Goal: Download file/media

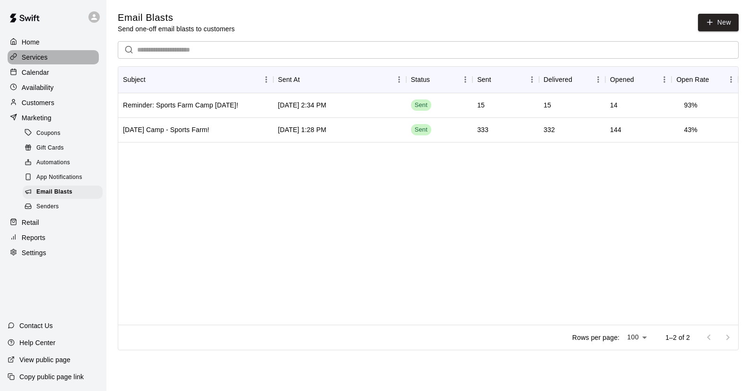
click at [37, 57] on p "Services" at bounding box center [35, 57] width 26 height 9
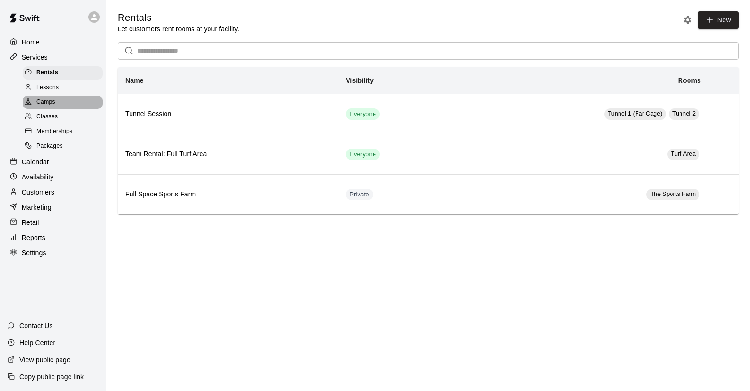
click at [49, 101] on span "Camps" at bounding box center [45, 101] width 19 height 9
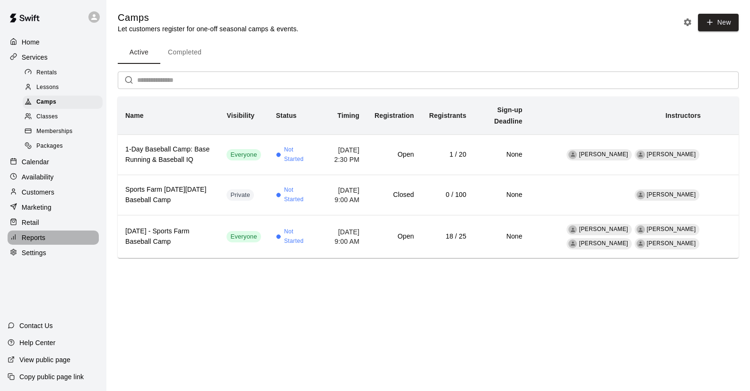
click at [45, 235] on div "Reports" at bounding box center [53, 237] width 91 height 14
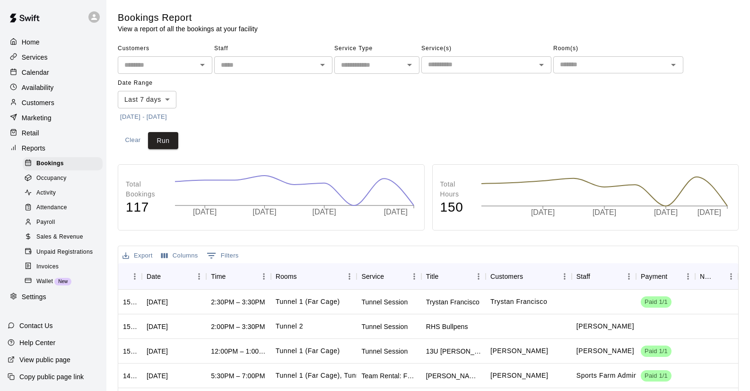
click at [57, 232] on span "Sales & Revenue" at bounding box center [59, 236] width 47 height 9
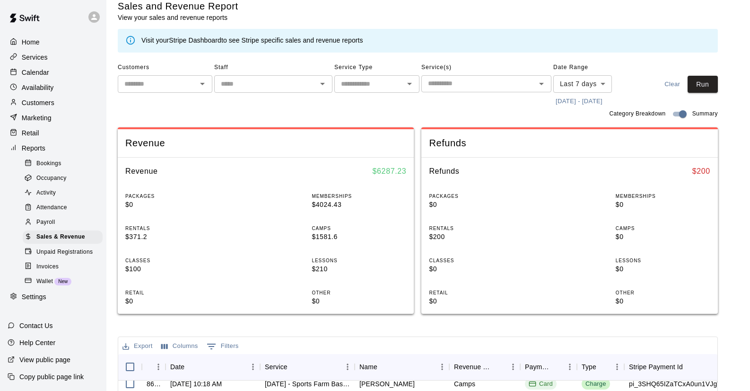
scroll to position [9, 0]
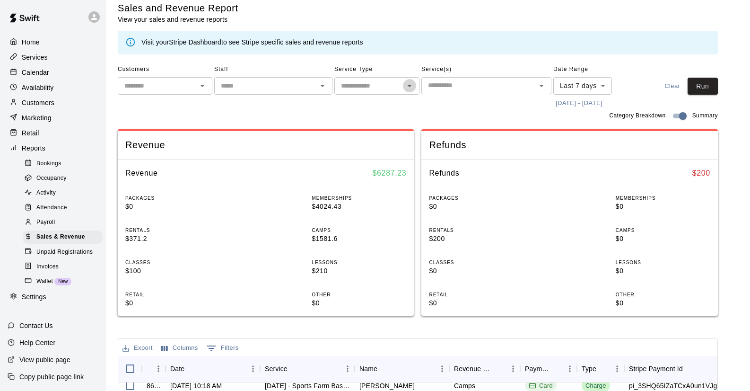
click at [406, 86] on icon "Open" at bounding box center [409, 85] width 11 height 11
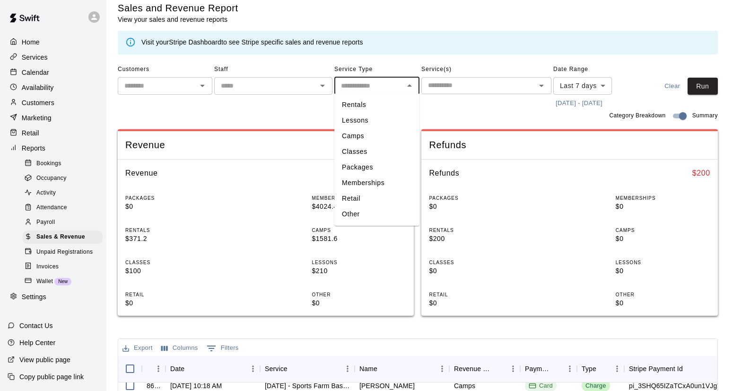
click at [388, 132] on li "Camps" at bounding box center [377, 136] width 85 height 16
type input "*****"
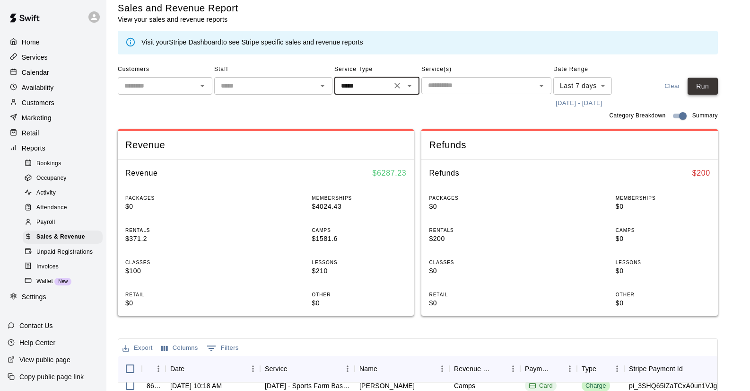
click at [705, 87] on button "Run" at bounding box center [703, 87] width 30 height 18
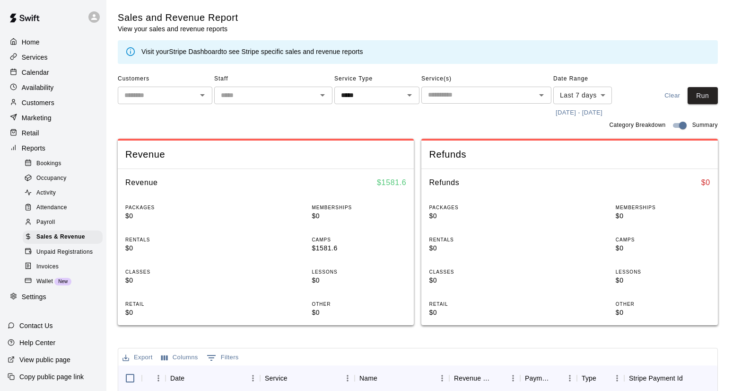
scroll to position [2, 0]
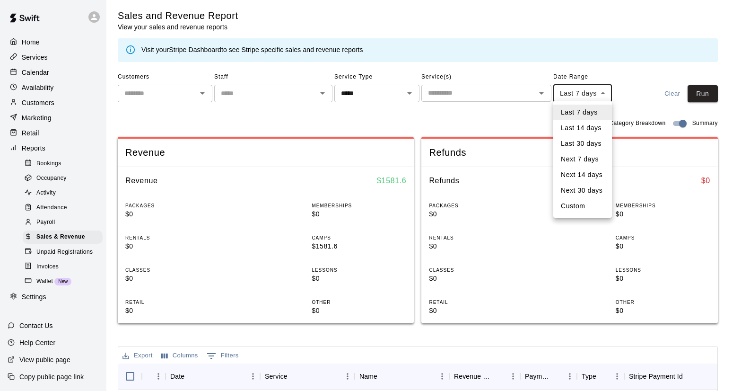
click at [603, 92] on body "Home Services Calendar Availability Customers Marketing Retail Reports Bookings…" at bounding box center [375, 339] width 750 height 683
click at [590, 145] on li "Last 30 days" at bounding box center [583, 144] width 59 height 16
type input "*****"
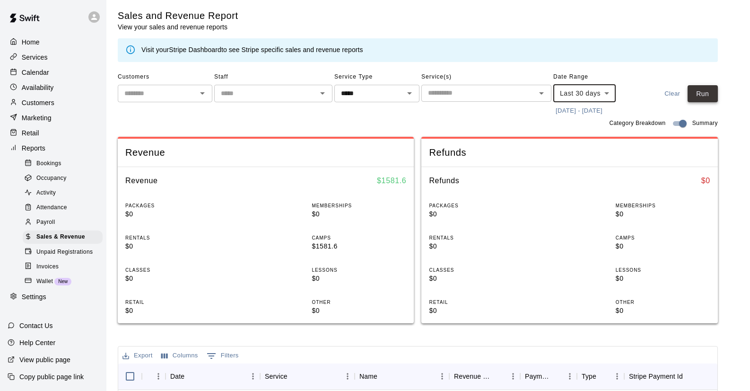
click at [704, 96] on button "Run" at bounding box center [703, 94] width 30 height 18
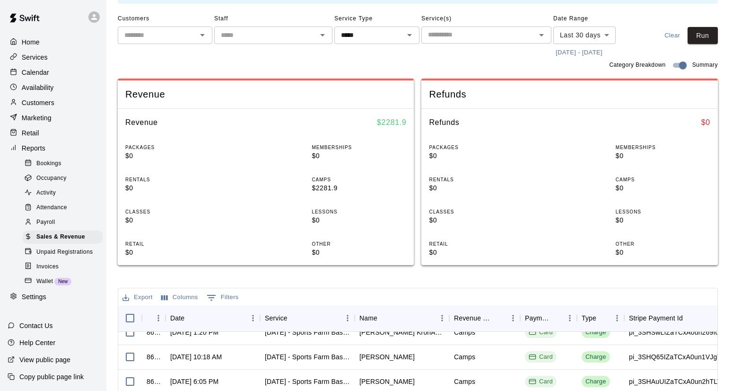
scroll to position [0, 0]
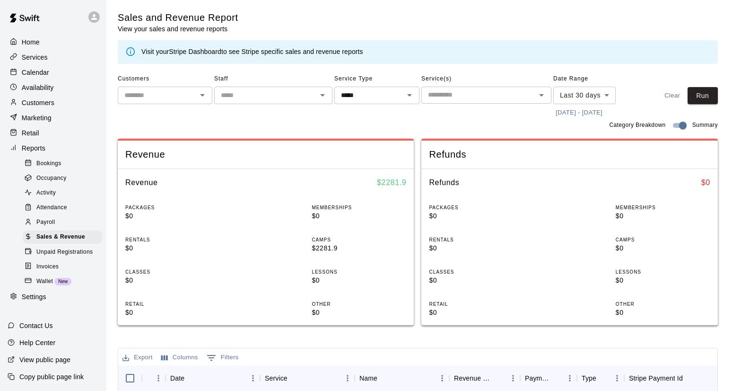
click at [37, 42] on p "Home" at bounding box center [31, 41] width 18 height 9
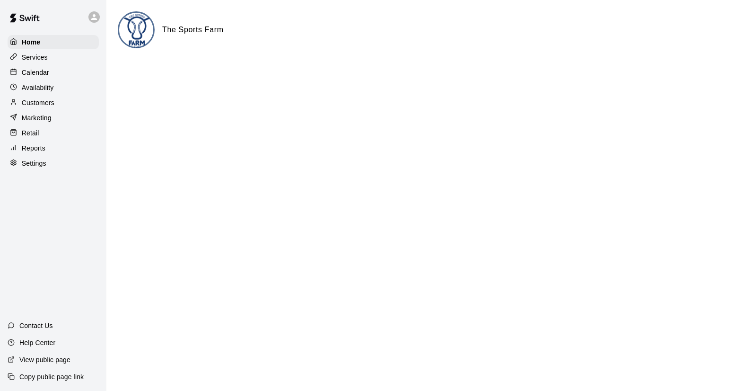
click at [29, 56] on p "Services" at bounding box center [35, 57] width 26 height 9
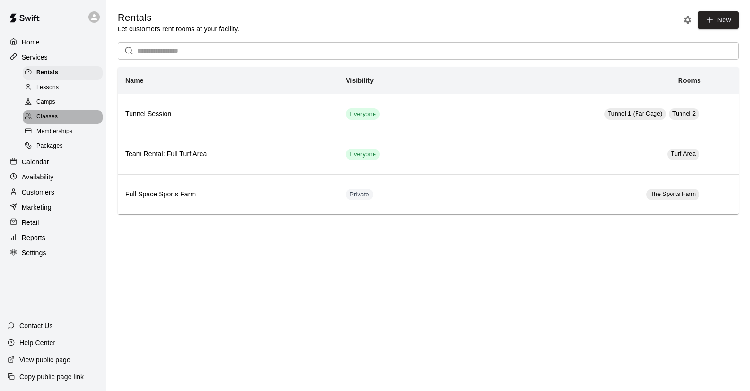
click at [67, 113] on div "Classes" at bounding box center [63, 116] width 80 height 13
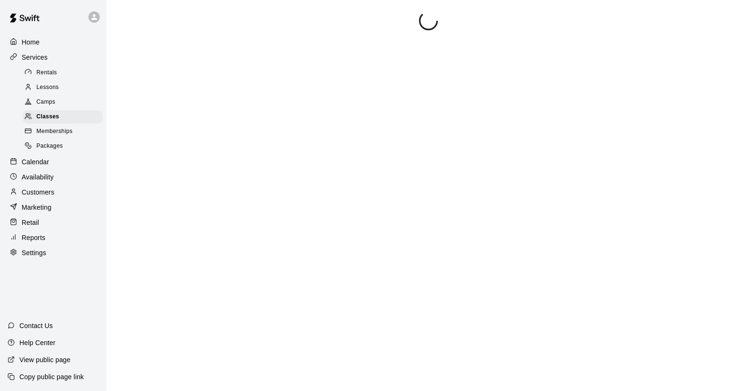
click at [54, 97] on span "Camps" at bounding box center [45, 101] width 19 height 9
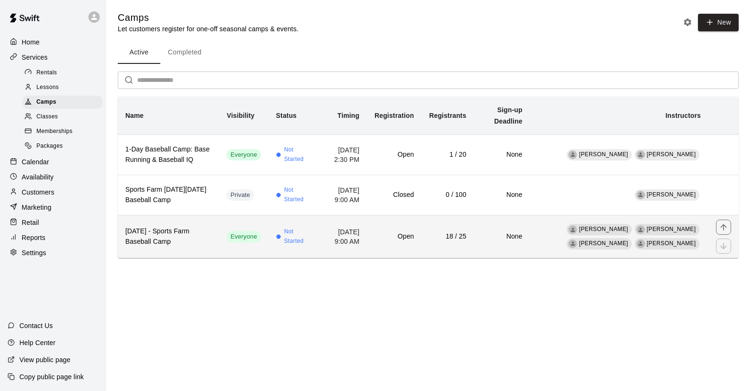
click at [188, 235] on h6 "[DATE] - Sports Farm Baseball Camp" at bounding box center [168, 236] width 86 height 21
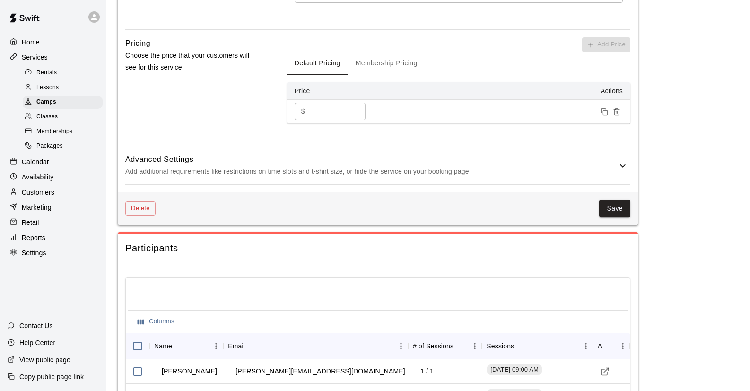
scroll to position [1032, 0]
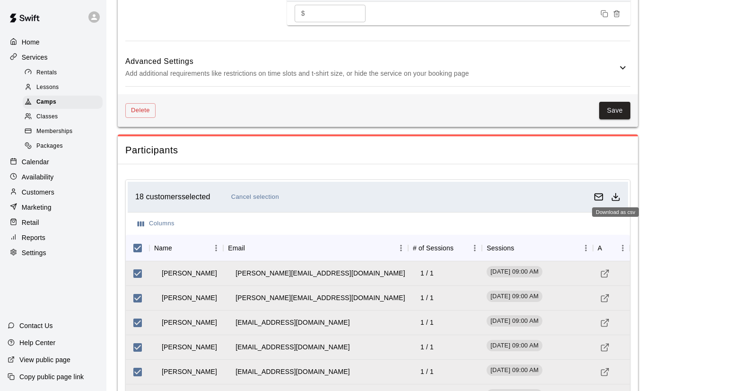
click at [618, 194] on icon "Download as csv" at bounding box center [615, 196] width 9 height 9
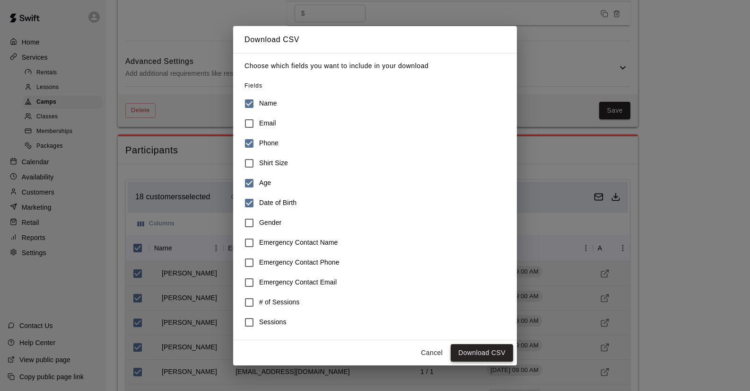
click at [480, 353] on button "Download CSV" at bounding box center [482, 353] width 62 height 18
click at [432, 351] on button "Cancel" at bounding box center [432, 353] width 30 height 18
